Goal: Task Accomplishment & Management: Use online tool/utility

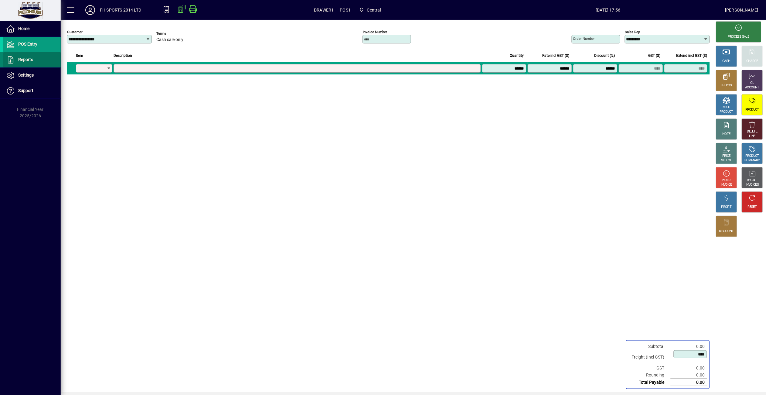
click at [30, 56] on span at bounding box center [32, 60] width 58 height 15
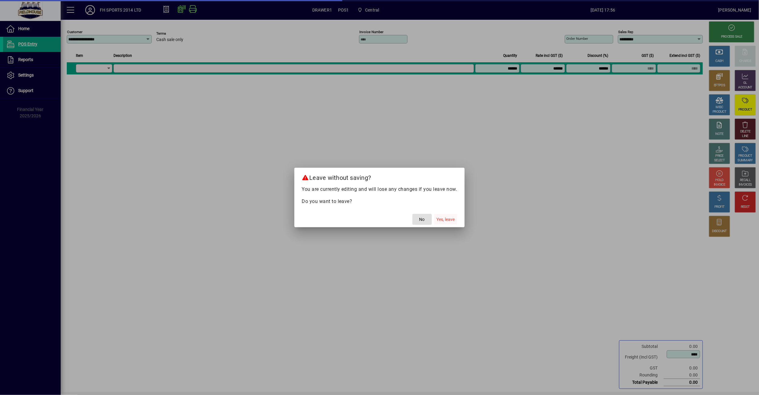
click at [452, 219] on span "Yes, leave" at bounding box center [446, 219] width 18 height 6
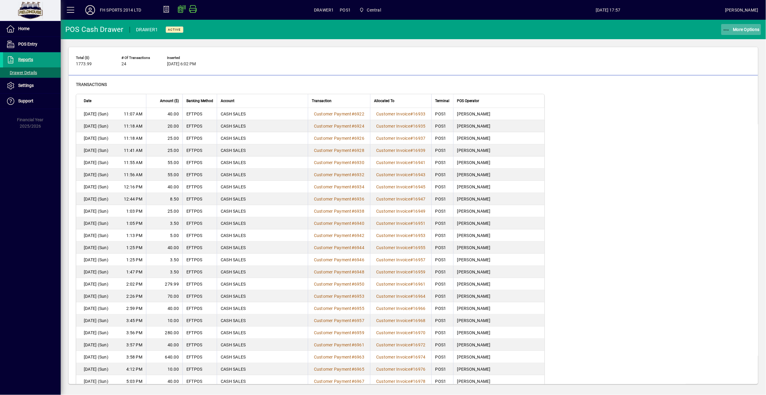
click at [734, 28] on span "More Options" at bounding box center [741, 29] width 37 height 5
click at [722, 84] on span "Cash Drawer Report" at bounding box center [733, 82] width 55 height 6
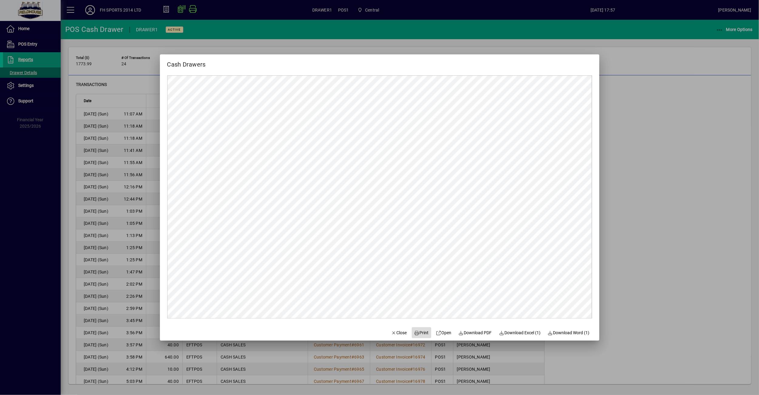
click at [415, 330] on span "Print" at bounding box center [421, 332] width 15 height 6
click at [417, 332] on span "Print" at bounding box center [421, 332] width 15 height 6
click at [676, 196] on div at bounding box center [379, 197] width 759 height 395
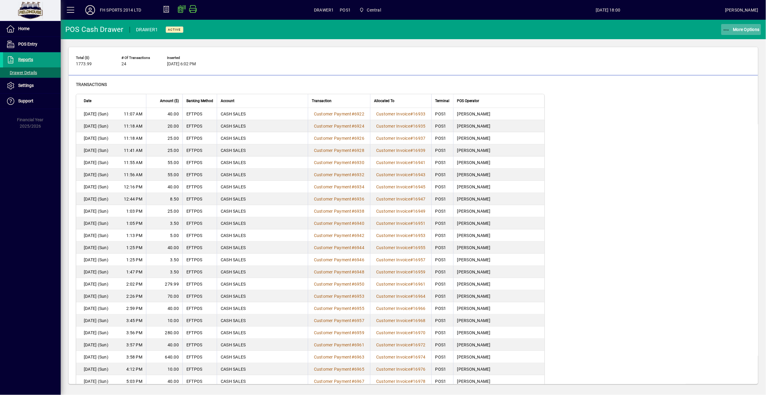
click at [723, 26] on span "button" at bounding box center [741, 29] width 40 height 15
click at [728, 43] on span "Remove" at bounding box center [733, 42] width 55 height 7
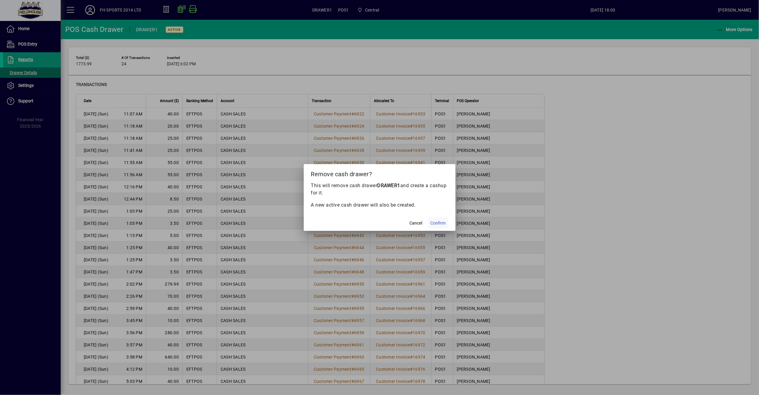
click at [435, 228] on span at bounding box center [438, 223] width 20 height 15
